Goal: Task Accomplishment & Management: Complete application form

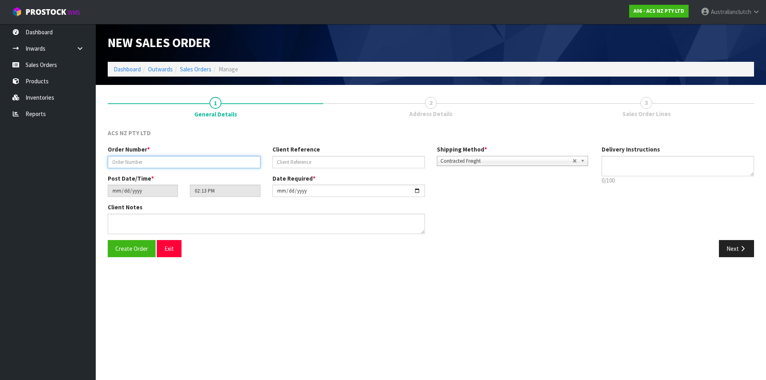
click at [156, 165] on input "text" at bounding box center [184, 162] width 153 height 12
type input "208332.1"
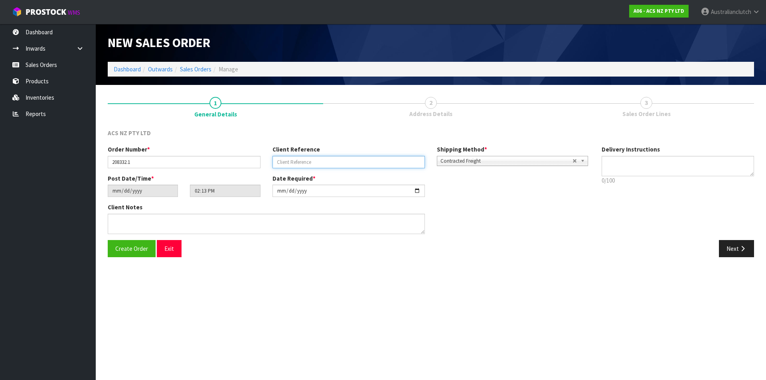
click at [401, 164] on input "text" at bounding box center [349, 162] width 153 height 12
type input "29:946686"
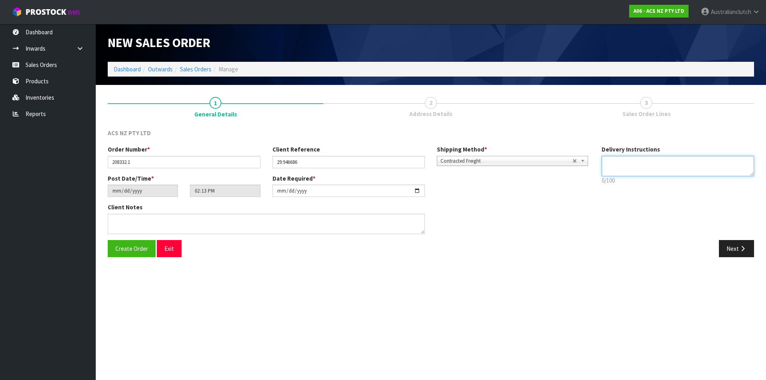
click at [646, 168] on textarea at bounding box center [678, 166] width 153 height 20
type textarea "NZC PLEASE"
drag, startPoint x: 730, startPoint y: 255, endPoint x: 247, endPoint y: 151, distance: 494.3
click at [730, 255] on button "Next" at bounding box center [736, 248] width 35 height 17
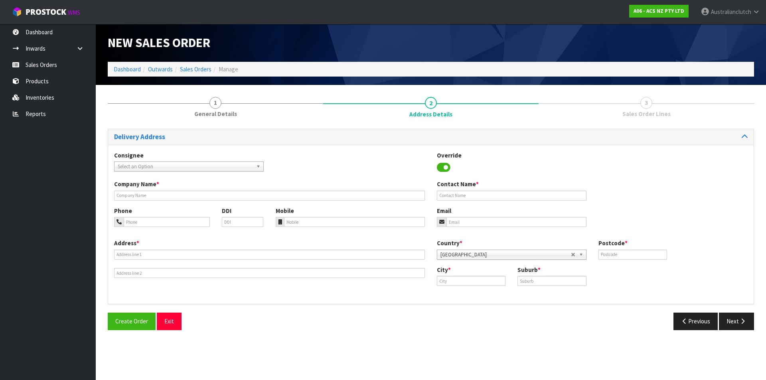
click at [156, 170] on span "Select an Option" at bounding box center [185, 167] width 135 height 10
type input "101686"
click at [179, 194] on li "101686 - BNTNZ PUKEKOHE 29" at bounding box center [189, 189] width 146 height 10
type input "BNTNZ PUKEKOHE 29"
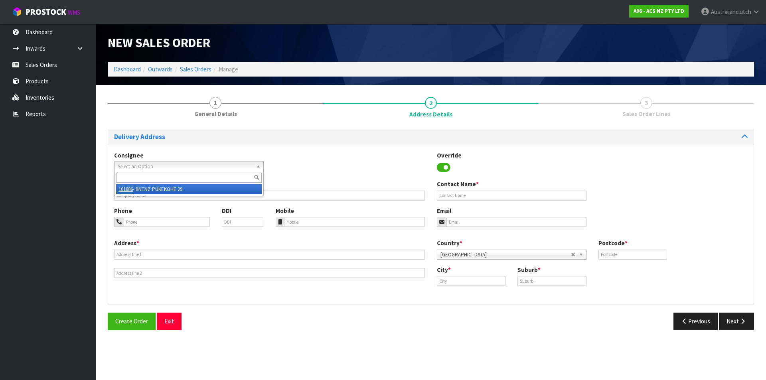
type input "[STREET_ADDRESS]"
type input "2120"
type input "PUKEKOHE"
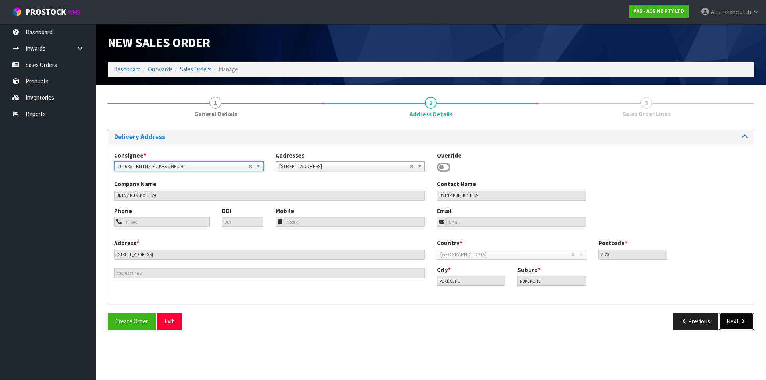
click at [744, 316] on button "Next" at bounding box center [736, 321] width 35 height 17
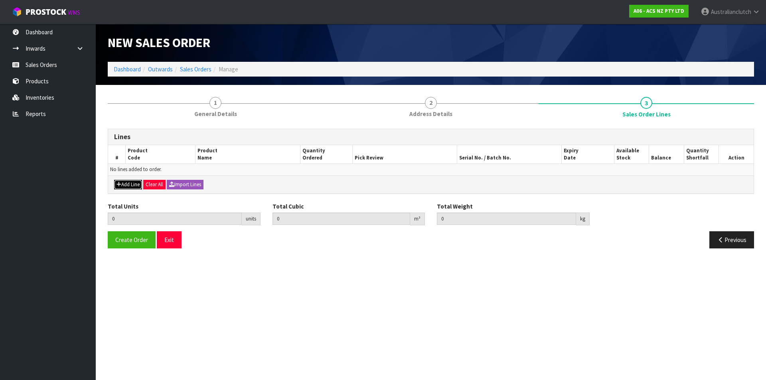
click at [129, 184] on button "Add Line" at bounding box center [128, 185] width 28 height 10
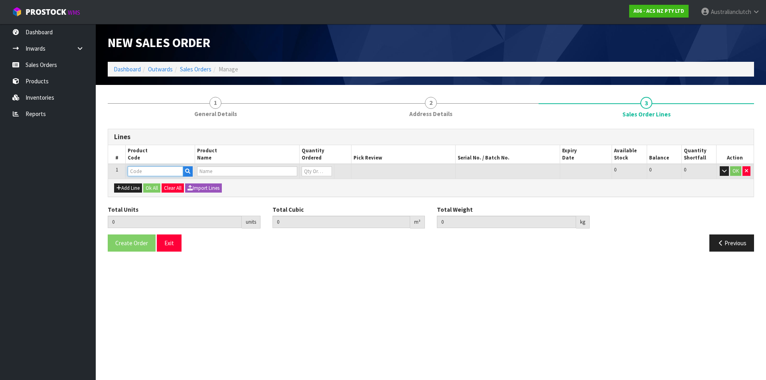
click at [155, 170] on input "text" at bounding box center [155, 171] width 55 height 10
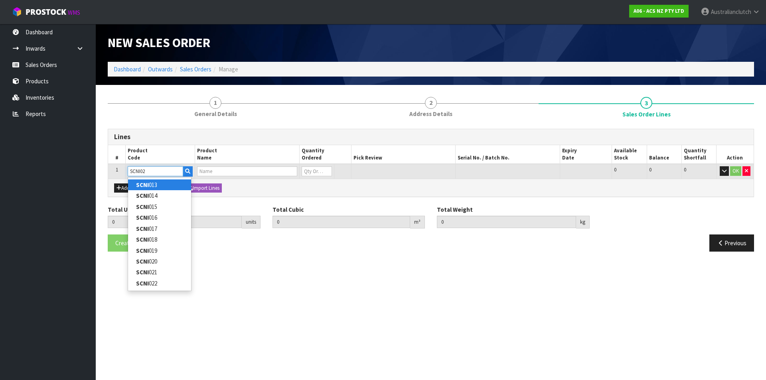
type input "SCNI020"
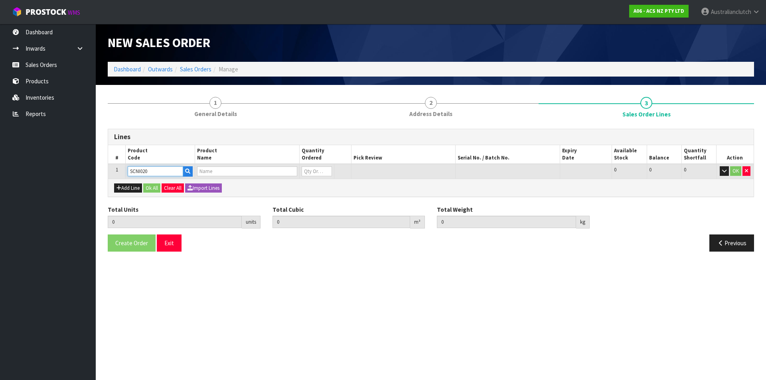
type input "0.000000"
type input "0.000"
type input "CLUTCH S/CYL NISSAN 20.64MM (13/16")"
type input "0"
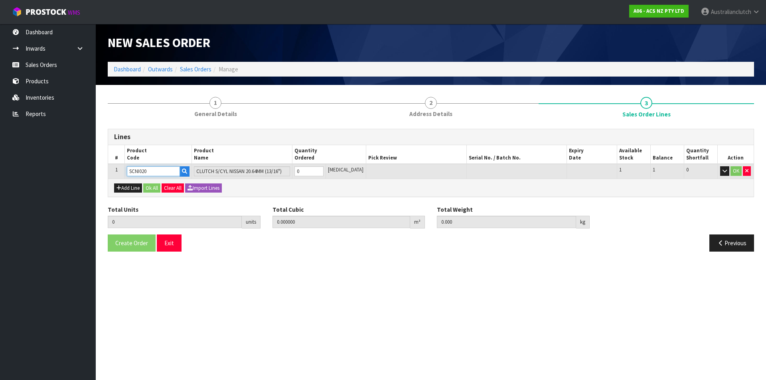
type input "SCNI020"
type input "1"
type input "0.000787"
type input "0.4"
type input "1"
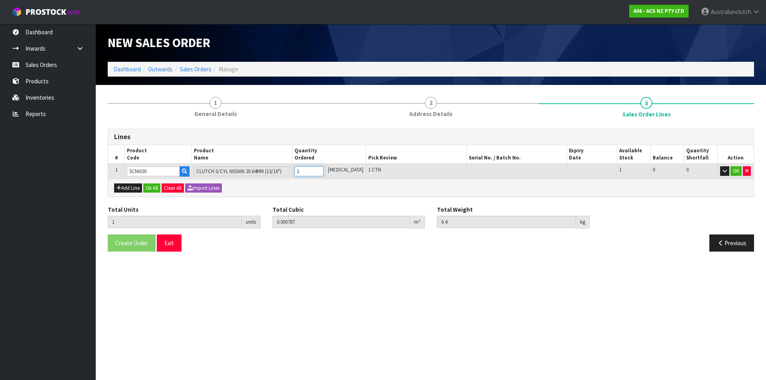
click at [324, 169] on input "1" at bounding box center [308, 171] width 29 height 10
click at [736, 169] on button "OK" at bounding box center [736, 171] width 11 height 10
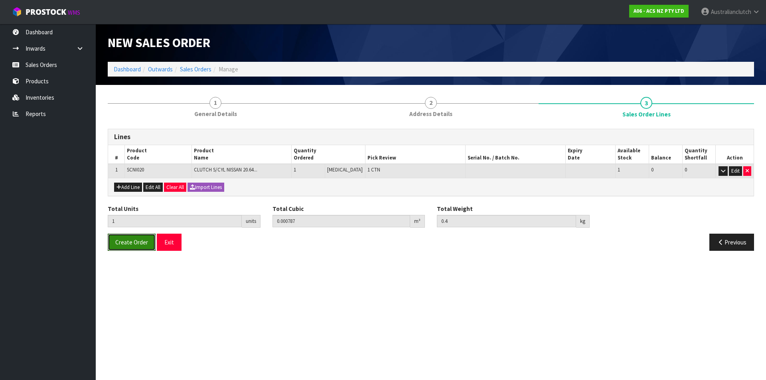
drag, startPoint x: 121, startPoint y: 238, endPoint x: 764, endPoint y: 38, distance: 673.5
click at [121, 238] on button "Create Order" at bounding box center [132, 242] width 48 height 17
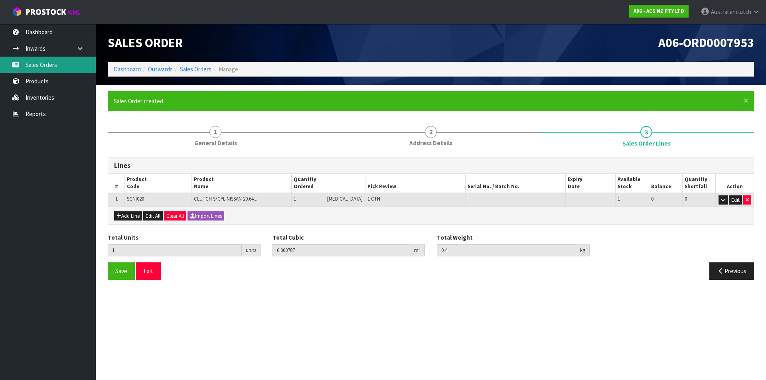
click at [59, 67] on link "Sales Orders" at bounding box center [48, 65] width 96 height 16
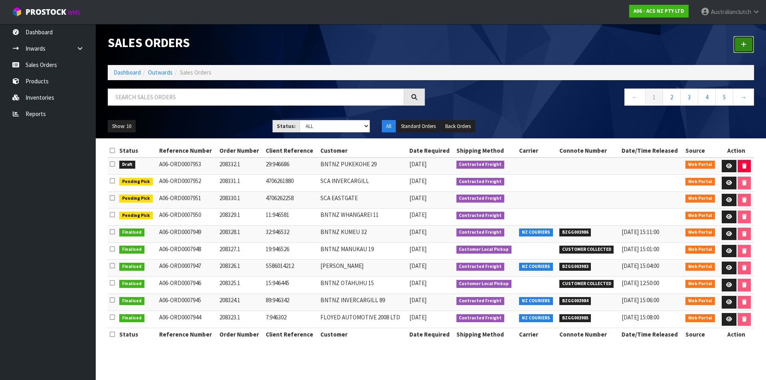
click at [739, 49] on link at bounding box center [743, 44] width 21 height 17
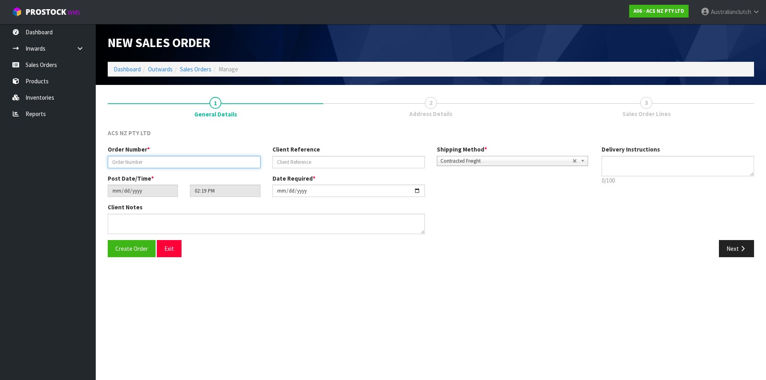
click at [194, 168] on input "text" at bounding box center [184, 162] width 153 height 12
type input "208333.1"
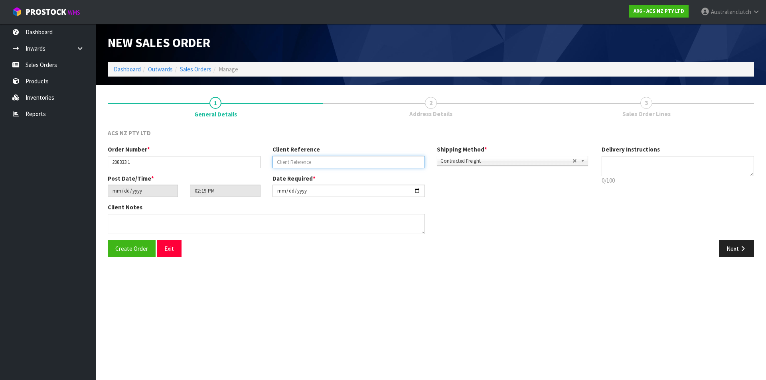
click at [295, 163] on input "text" at bounding box center [349, 162] width 153 height 12
type input "4706262833"
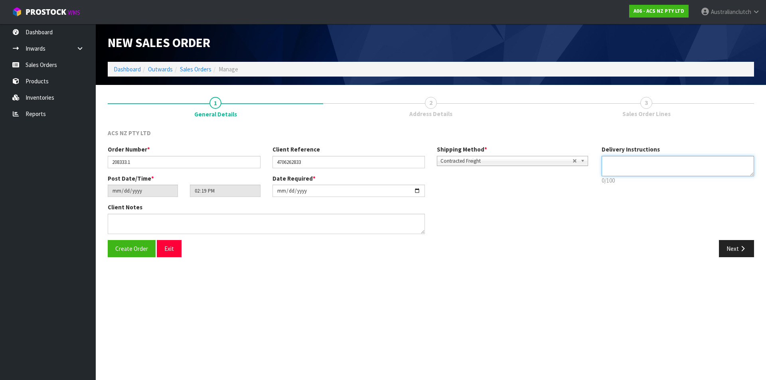
click at [613, 166] on textarea at bounding box center [678, 166] width 153 height 20
type textarea "NZC PLEASE"
click at [739, 251] on button "Next" at bounding box center [736, 248] width 35 height 17
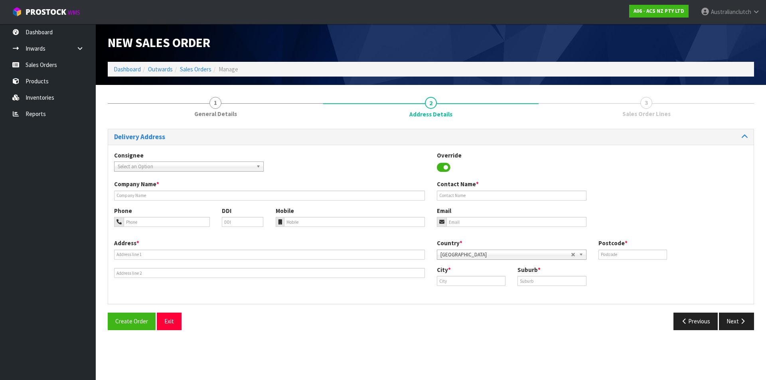
click at [211, 158] on div "Consignee 000001.BAY MECHANICS - BAY MECHANICS 000001A - BRAKE & TRANSMISSION N…" at bounding box center [189, 161] width 162 height 20
click at [213, 162] on span "Select an Option" at bounding box center [185, 167] width 135 height 10
type input "7033"
click at [202, 188] on li "7033 - SCA WHAKATANE" at bounding box center [189, 189] width 146 height 10
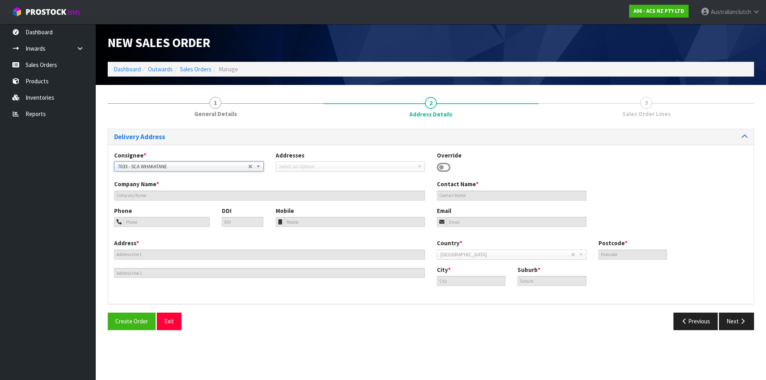
type input "SCA WHAKATANE"
type input "07 308 9072"
type input "[EMAIL_ADDRESS][DOMAIN_NAME]"
type input "[STREET_ADDRESS]"
type input "3120"
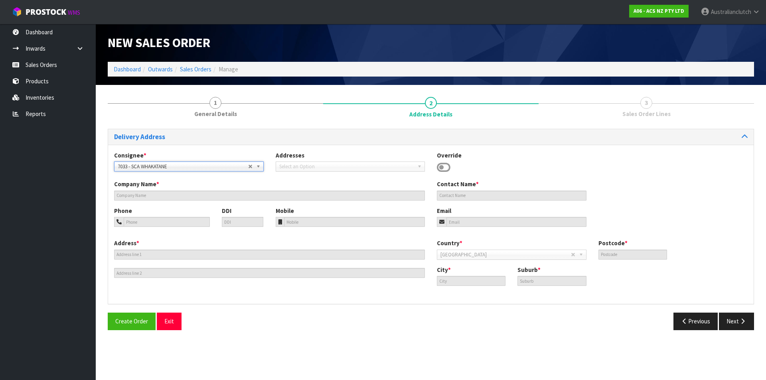
type input "Whakatane"
type input "WHAKATANE"
click at [735, 318] on button "Next" at bounding box center [736, 321] width 35 height 17
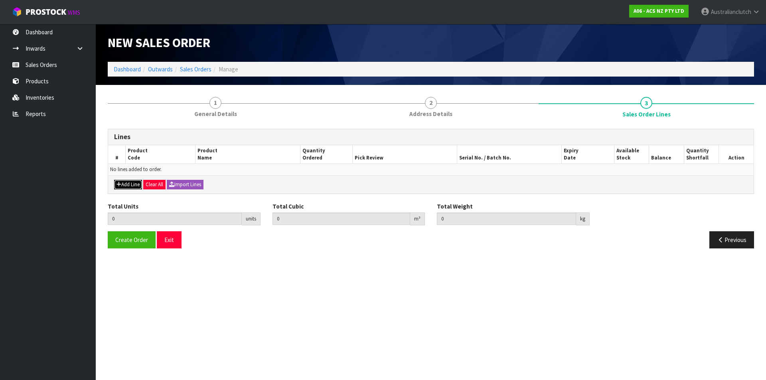
click at [135, 186] on button "Add Line" at bounding box center [128, 185] width 28 height 10
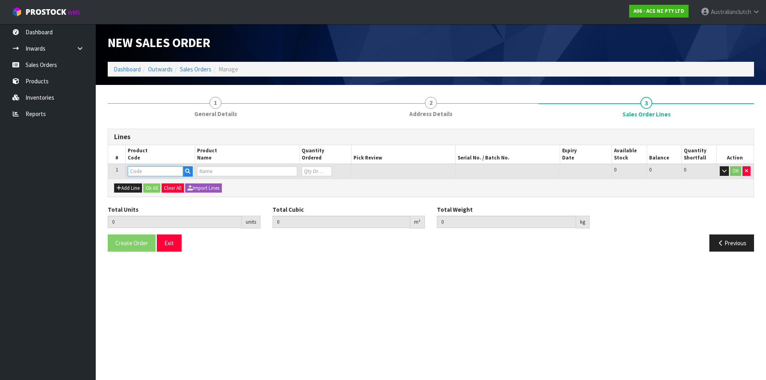
click at [153, 175] on input "text" at bounding box center [155, 171] width 55 height 10
type input "KTY26003-1A"
type input "0.000000"
type input "0.000"
type input "KIT HD TOYOTA HILUX 3.0L"
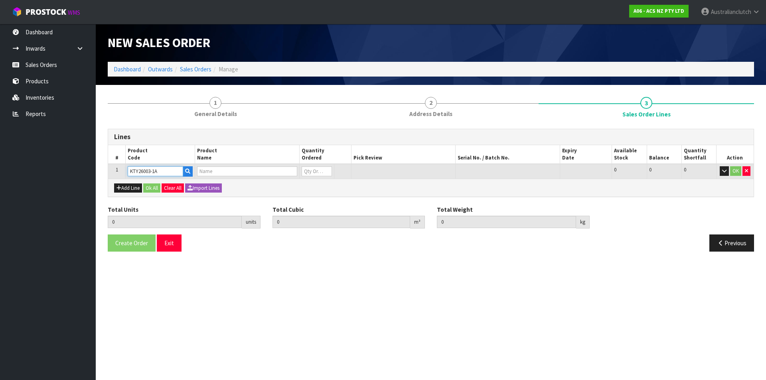
type input "0"
type input "KTY26003-1A"
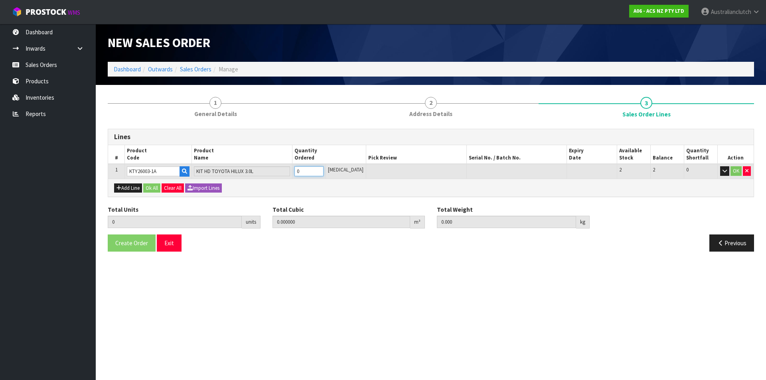
type input "1"
type input "0.01443"
type input "12.01"
type input "1"
click at [324, 169] on input "1" at bounding box center [308, 171] width 29 height 10
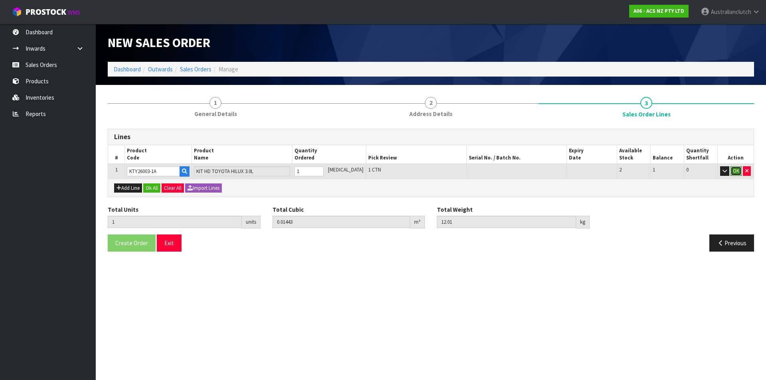
click at [731, 169] on button "OK" at bounding box center [736, 171] width 11 height 10
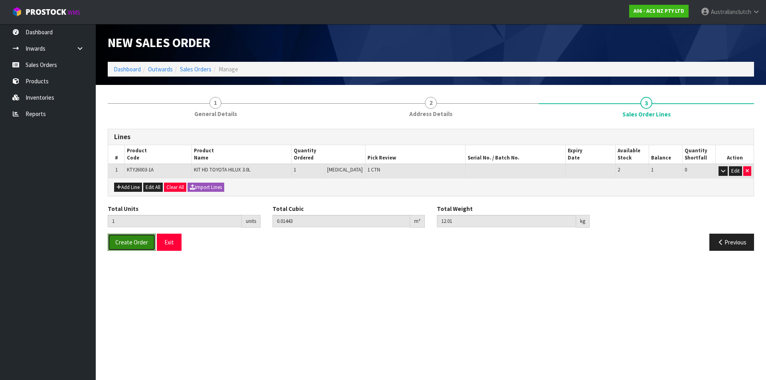
click at [133, 248] on button "Create Order" at bounding box center [132, 242] width 48 height 17
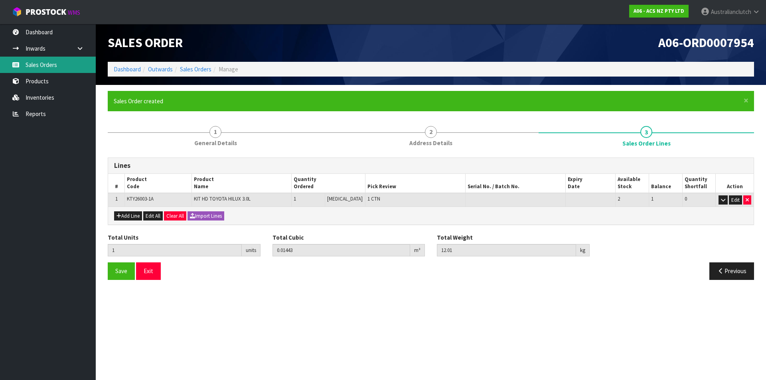
click at [32, 63] on link "Sales Orders" at bounding box center [48, 65] width 96 height 16
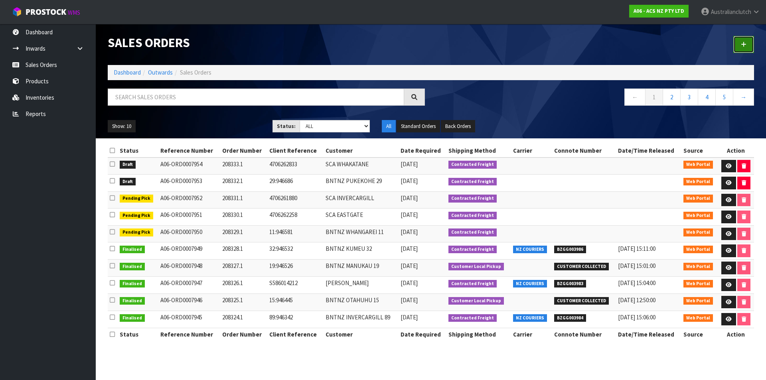
drag, startPoint x: 739, startPoint y: 38, endPoint x: 745, endPoint y: 39, distance: 6.0
click at [739, 38] on link at bounding box center [743, 44] width 21 height 17
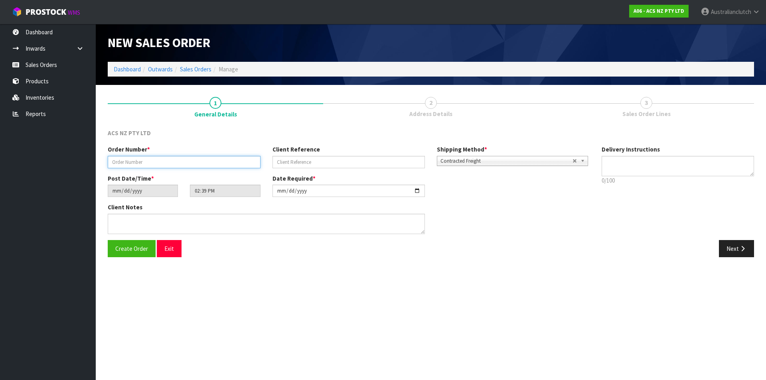
click at [163, 162] on input "text" at bounding box center [184, 162] width 153 height 12
type input "208334.1"
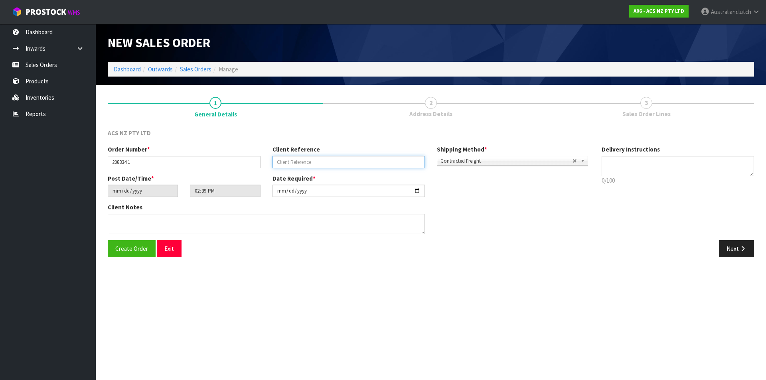
click at [283, 157] on input "text" at bounding box center [349, 162] width 153 height 12
type input "80:946696"
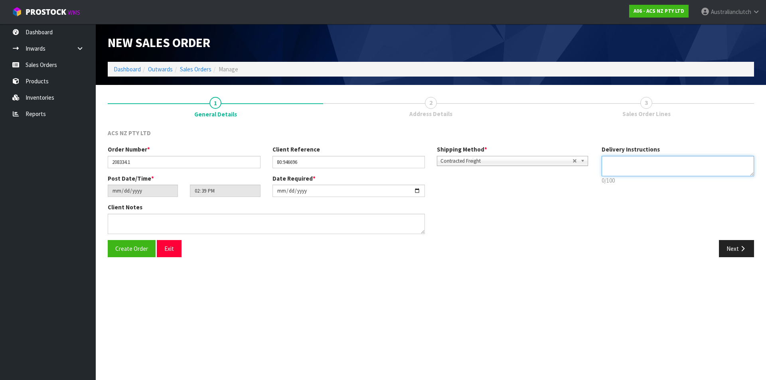
click at [688, 159] on textarea at bounding box center [678, 166] width 153 height 20
type textarea "NZC PLEASE"
click at [746, 244] on button "Next" at bounding box center [736, 248] width 35 height 17
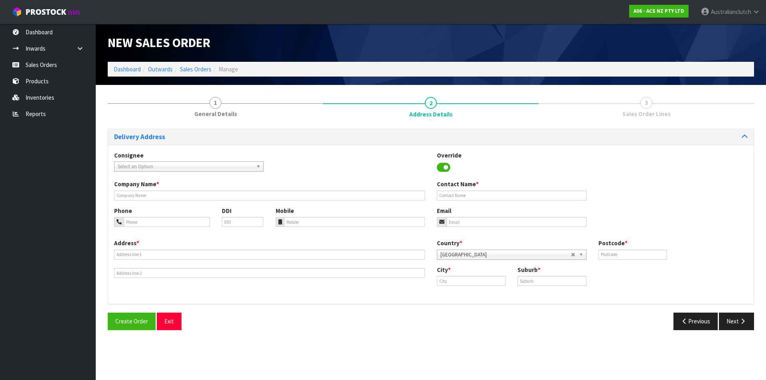
click at [243, 168] on span "Select an Option" at bounding box center [185, 167] width 135 height 10
type input "200425"
click at [225, 187] on li "200425 - BNTNZ RICHMOND 80" at bounding box center [189, 189] width 146 height 10
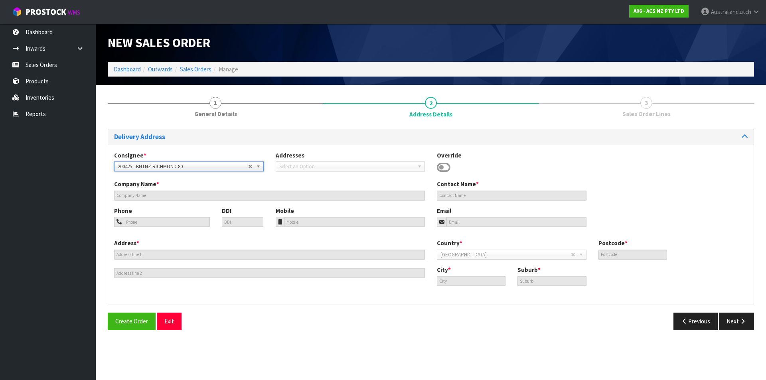
type input "BNTNZ RICHMOND 80"
type input "[STREET_ADDRESS]"
type input "7020"
type input "[GEOGRAPHIC_DATA]"
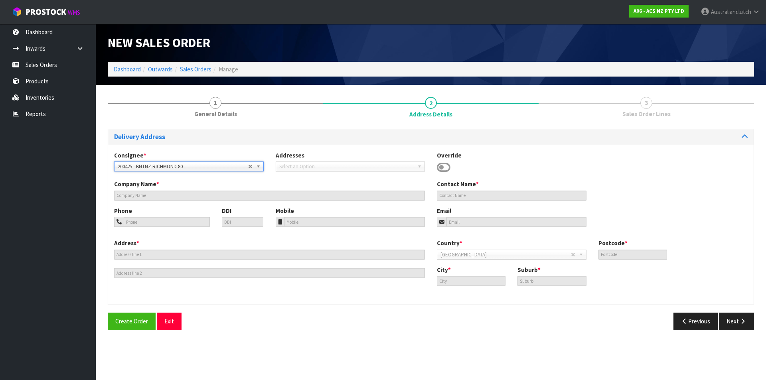
type input "[GEOGRAPHIC_DATA]"
click at [730, 315] on button "Next" at bounding box center [736, 321] width 35 height 17
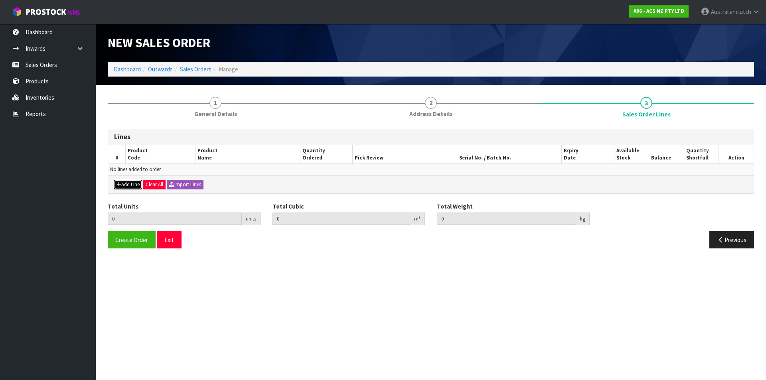
click at [132, 182] on button "Add Line" at bounding box center [128, 185] width 28 height 10
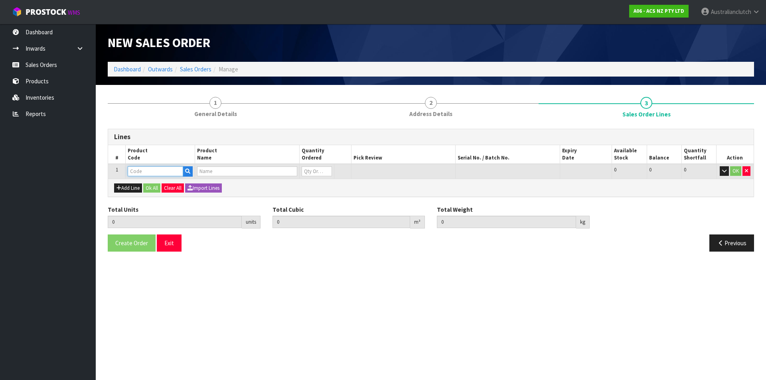
click at [142, 172] on input "text" at bounding box center [155, 171] width 55 height 10
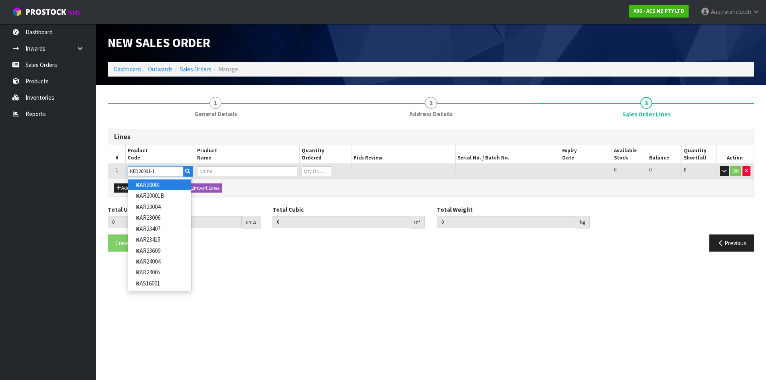
type input "KFD26001-1A"
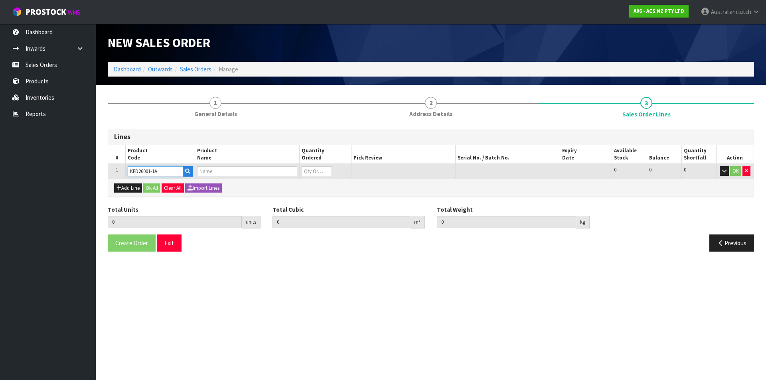
type input "0.000000"
type input "0.000"
type input "KIT PER FORD FALCON 4.0L"
type input "0"
type input "KFD26001-1A"
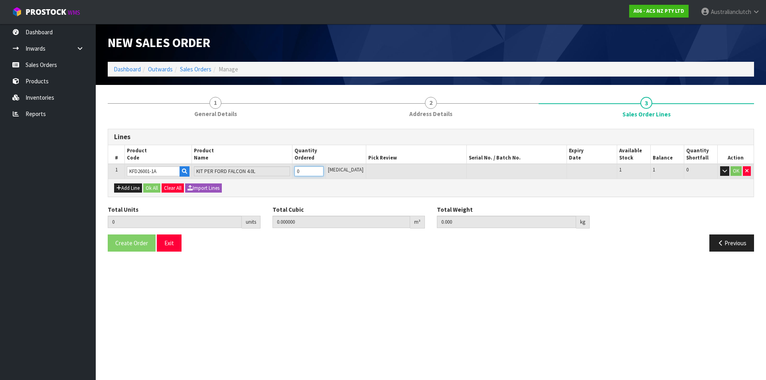
type input "1"
type input "0.01443"
type input "9.27"
type input "1"
click at [324, 171] on input "1" at bounding box center [308, 171] width 29 height 10
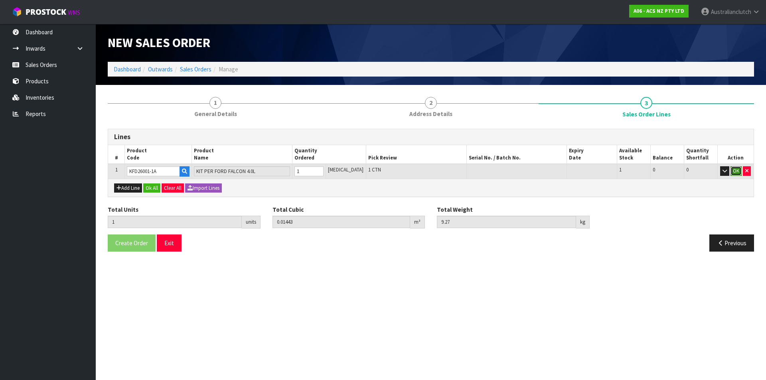
click at [739, 174] on button "OK" at bounding box center [736, 171] width 11 height 10
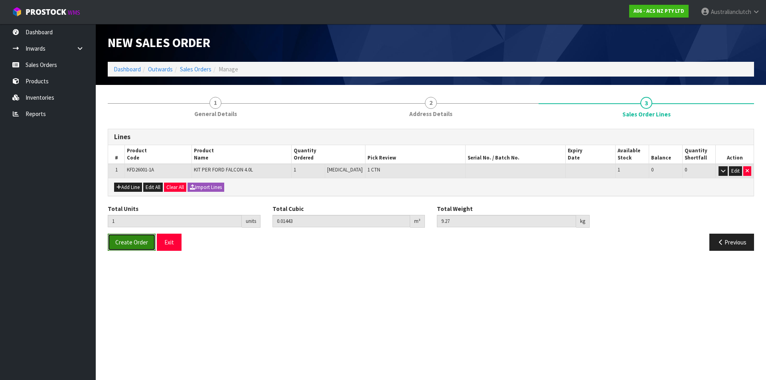
click at [140, 245] on span "Create Order" at bounding box center [131, 243] width 33 height 8
